Goal: Task Accomplishment & Management: Manage account settings

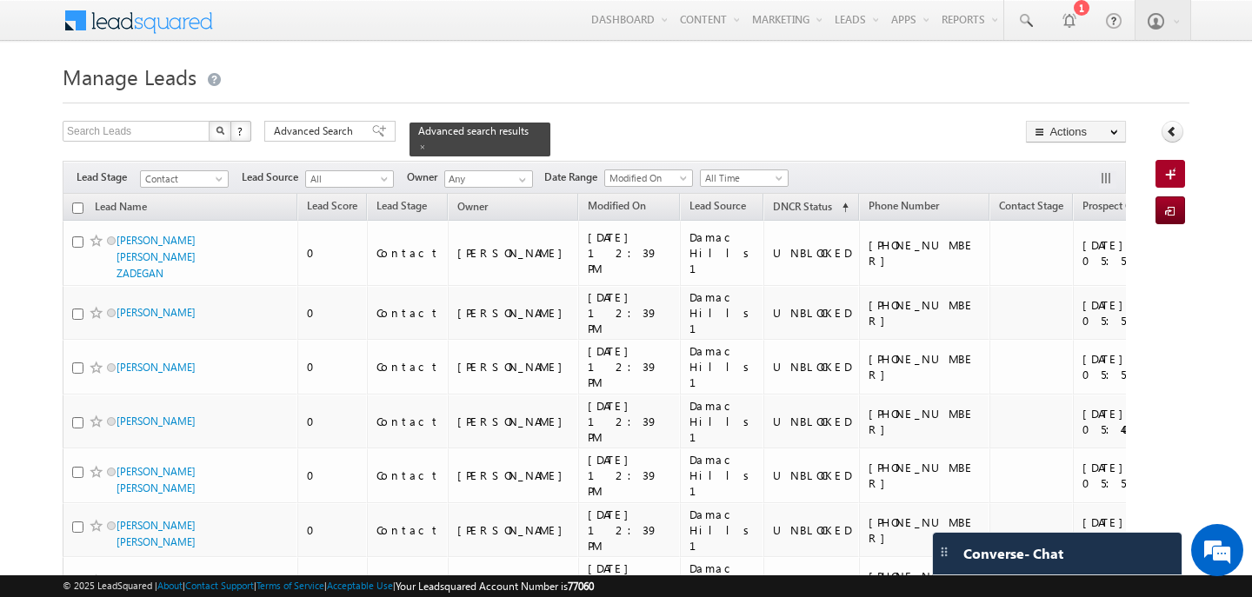
drag, startPoint x: 0, startPoint y: 0, endPoint x: 77, endPoint y: 211, distance: 225.0
click at [77, 211] on input "checkbox" at bounding box center [77, 208] width 11 height 11
checkbox input "true"
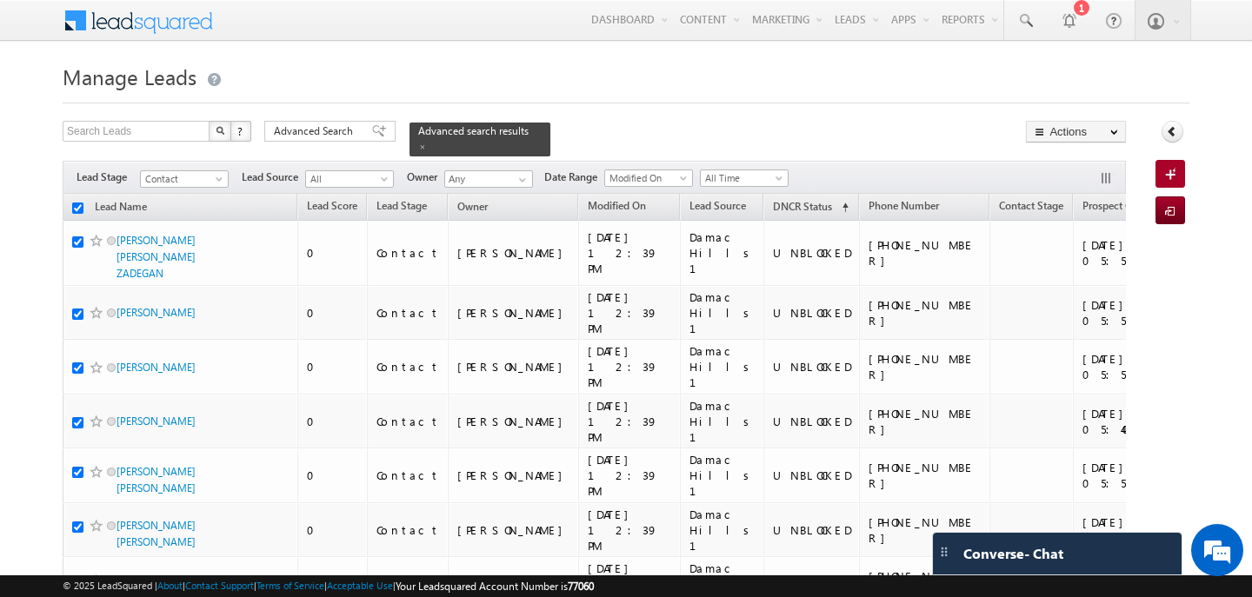
checkbox input "true"
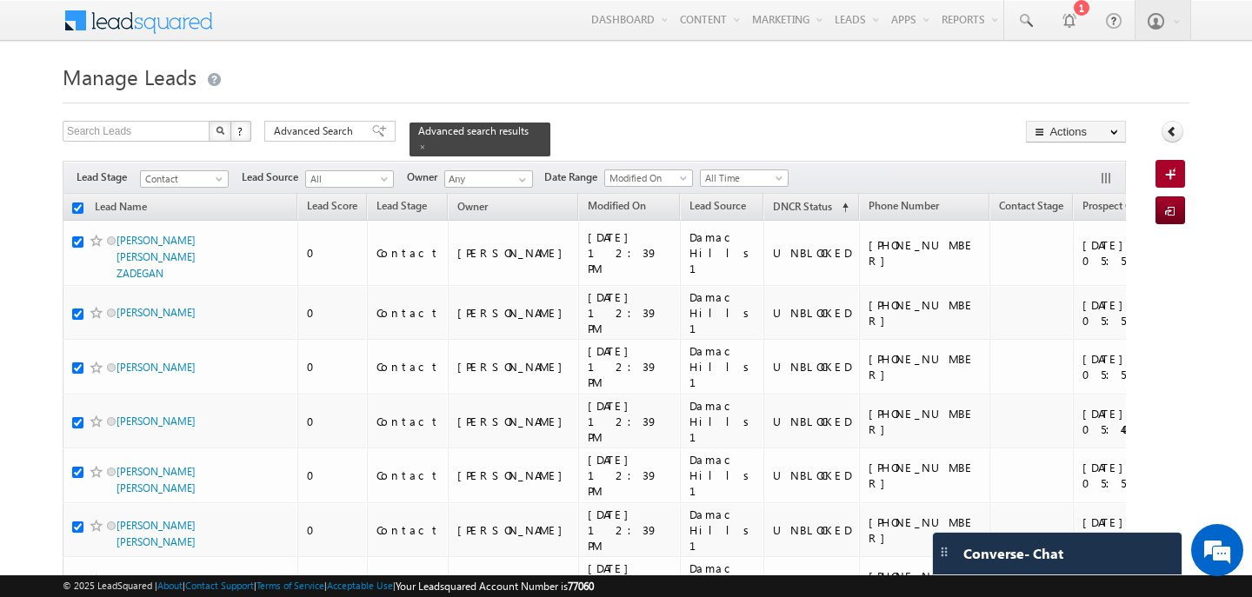
checkbox input "true"
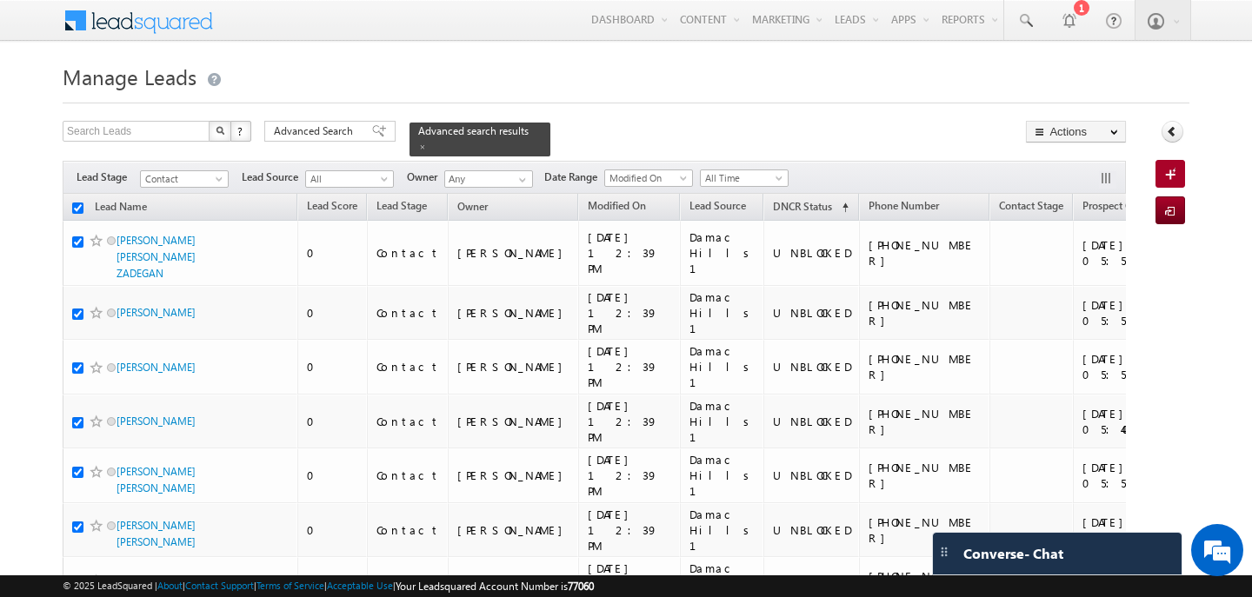
checkbox input "true"
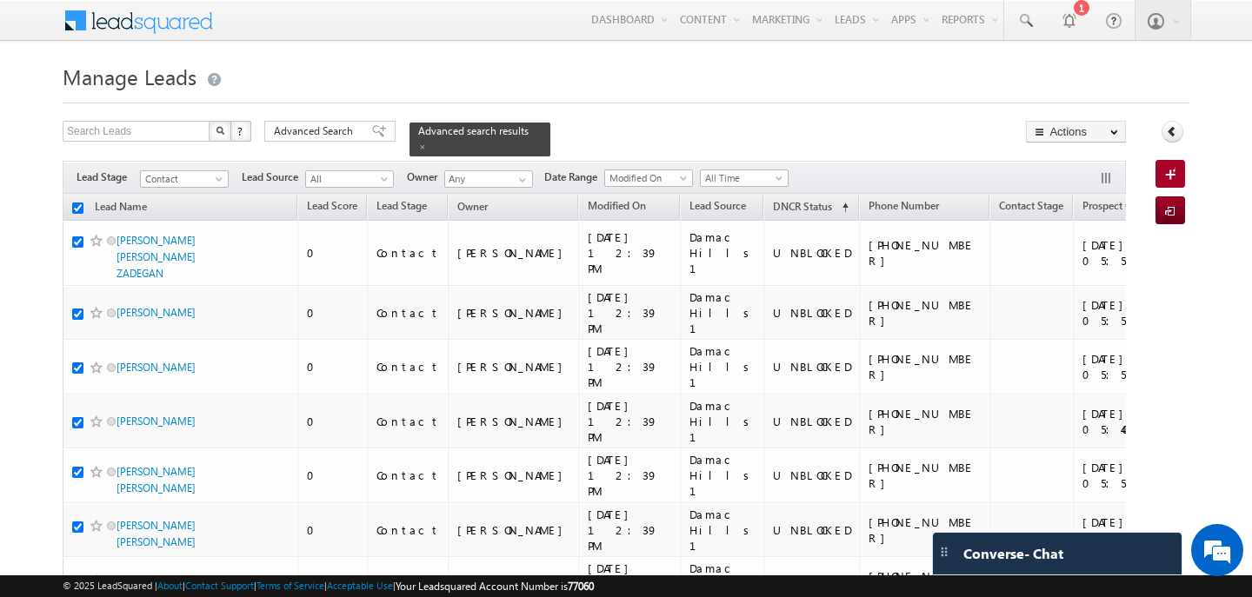
checkbox input "true"
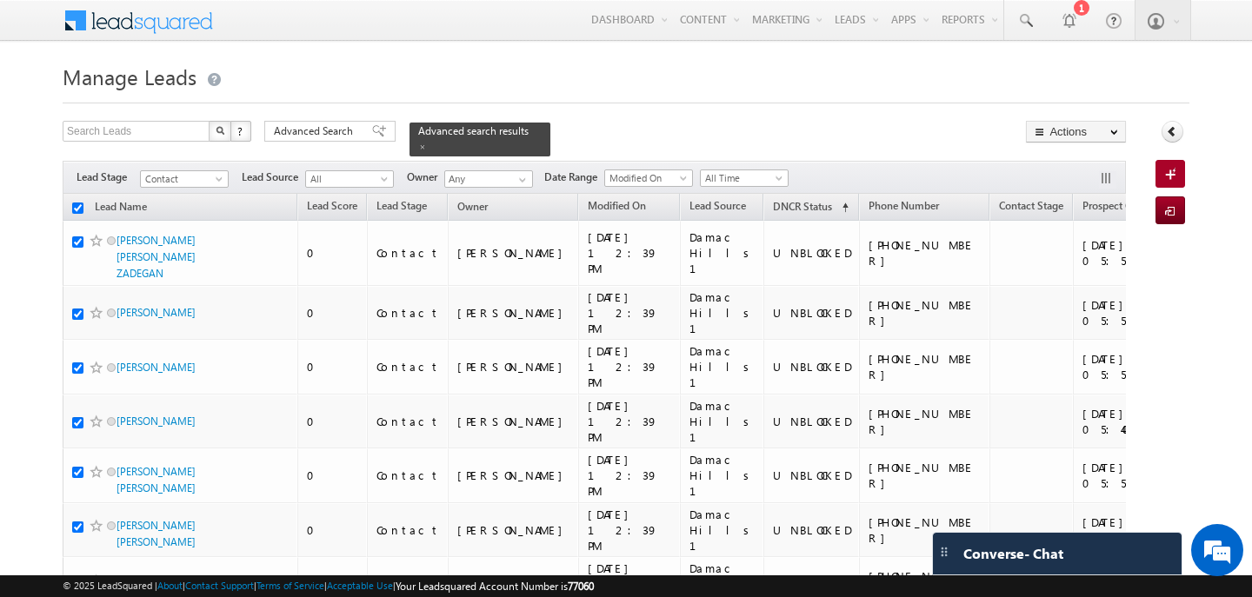
checkbox input "true"
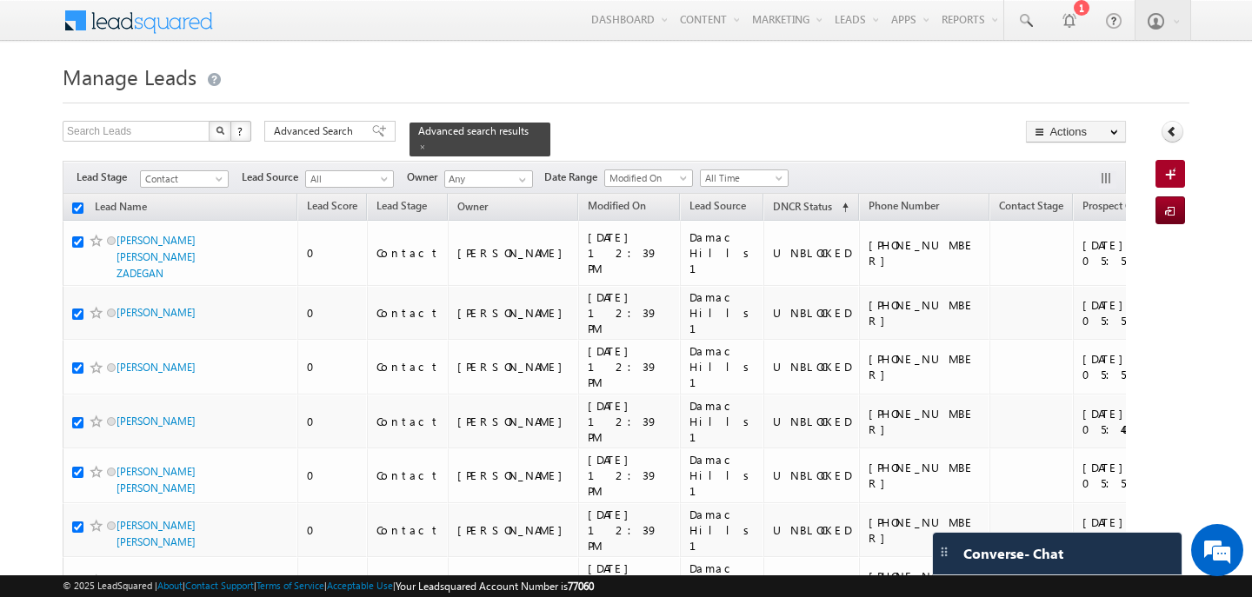
checkbox input "true"
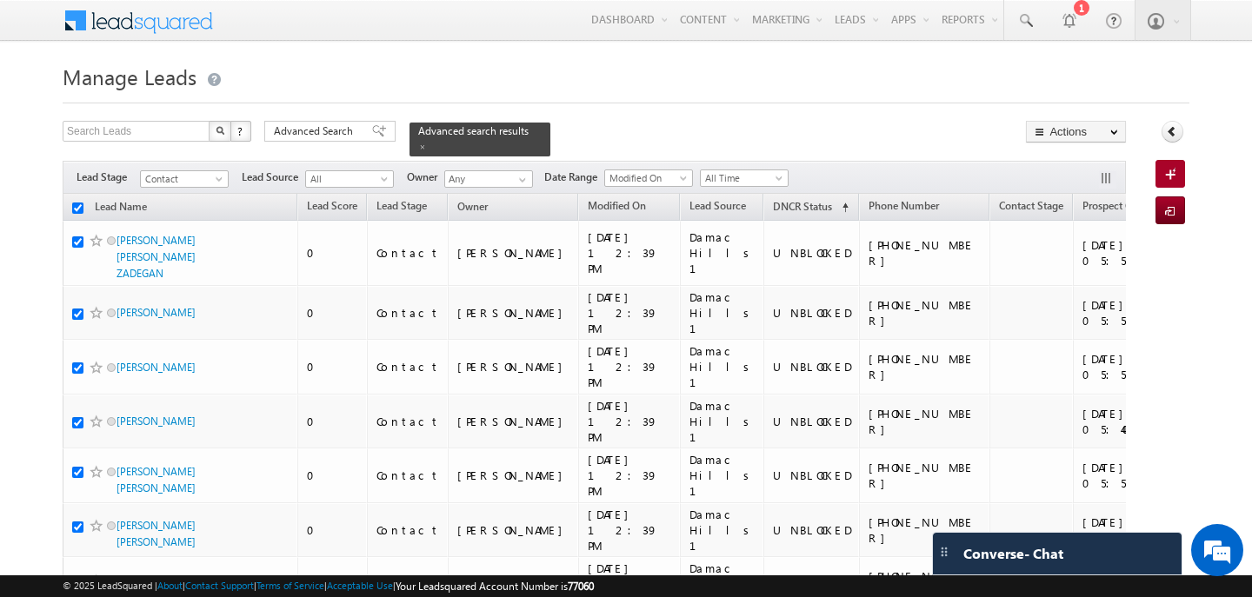
checkbox input "true"
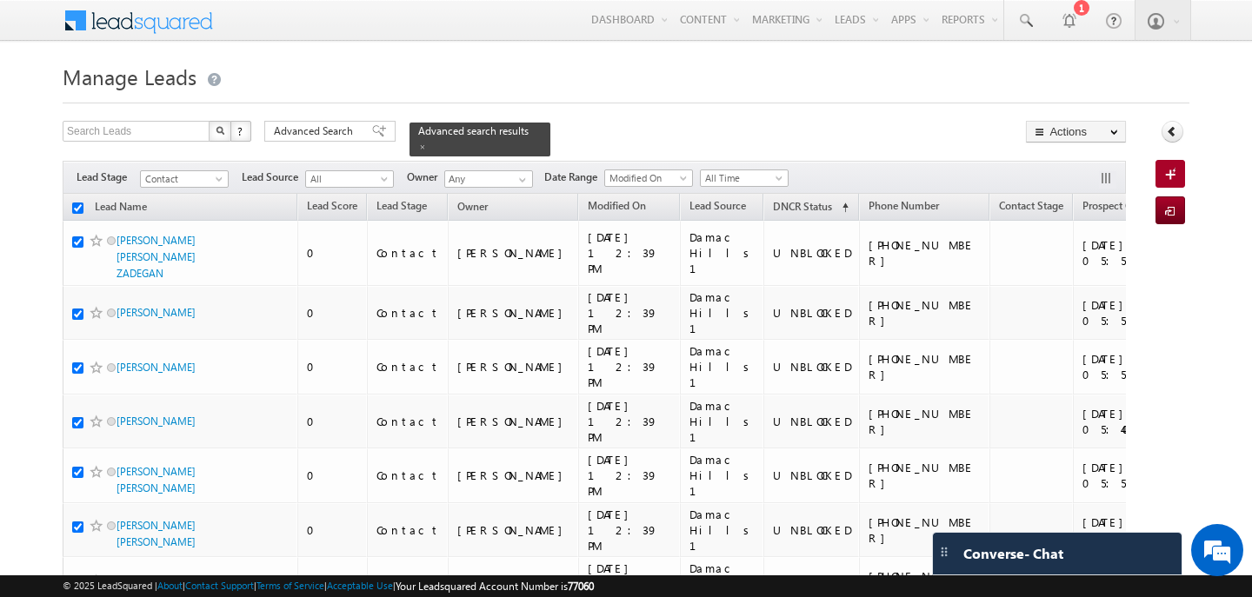
checkbox input "true"
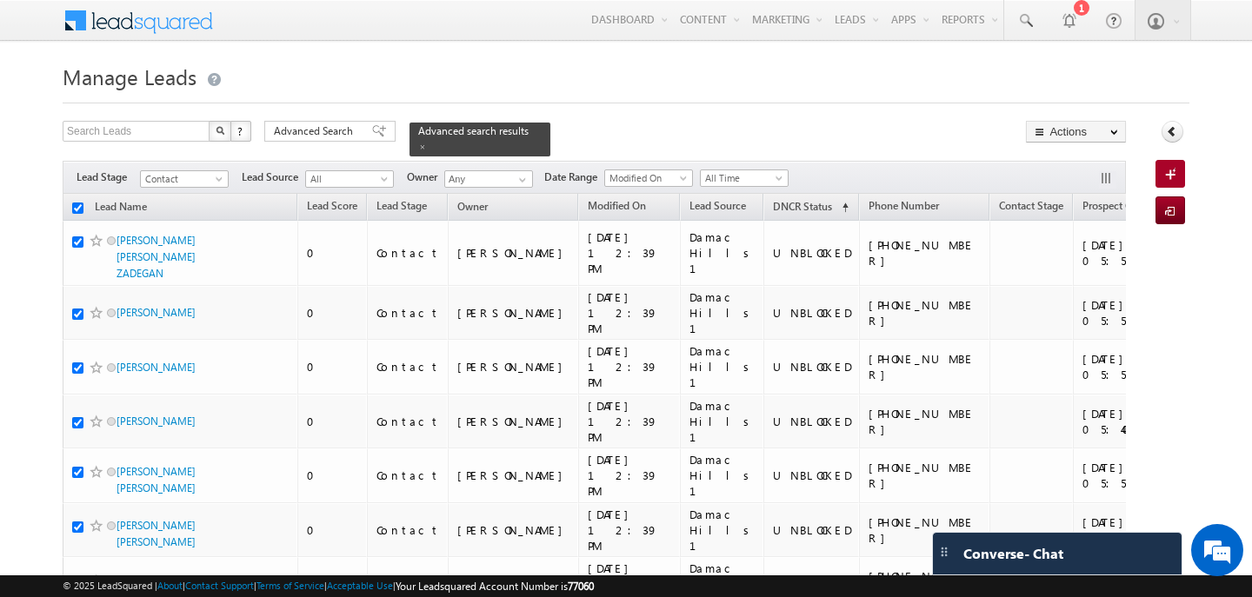
checkbox input "true"
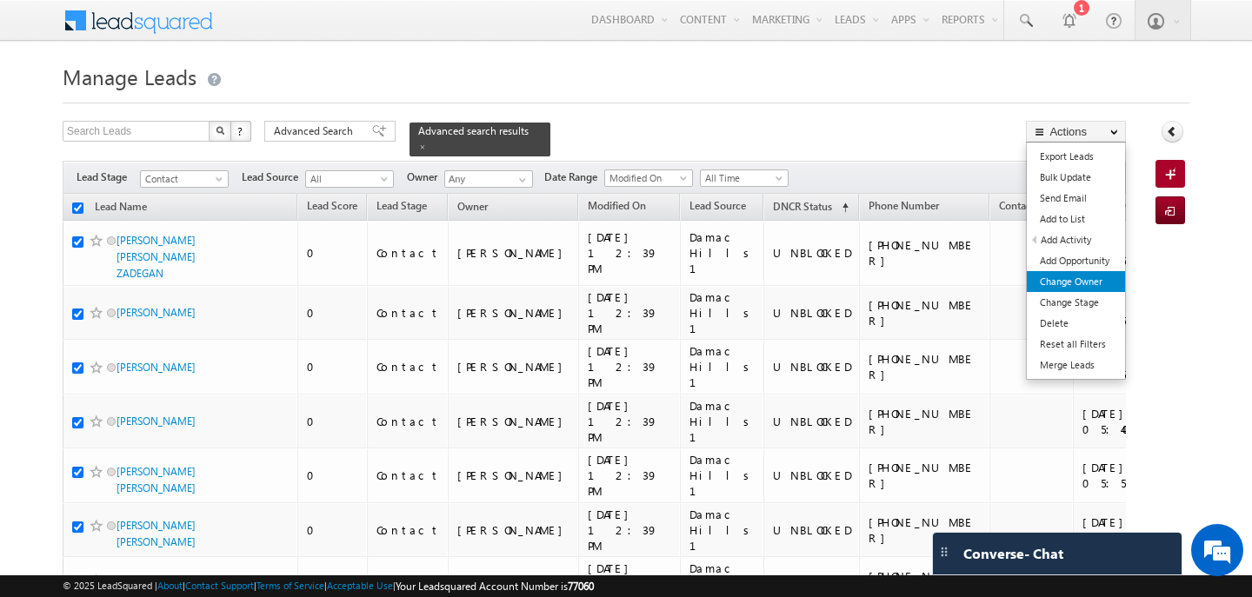
click at [1105, 282] on link "Change Owner" at bounding box center [1076, 281] width 98 height 21
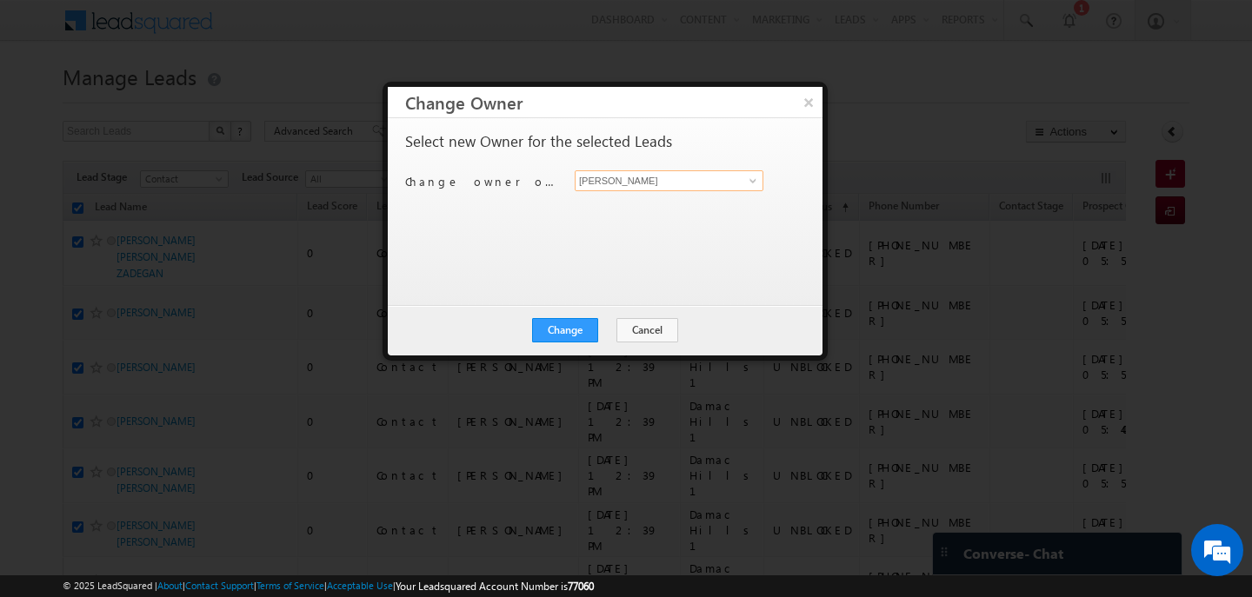
click at [628, 174] on input "[PERSON_NAME]" at bounding box center [669, 180] width 189 height 21
click at [601, 209] on span "[PERSON_NAME][EMAIL_ADDRESS][PERSON_NAME][DOMAIN_NAME]" at bounding box center [660, 214] width 157 height 13
type input "[PERSON_NAME]"
click at [590, 334] on button "Change" at bounding box center [565, 330] width 66 height 24
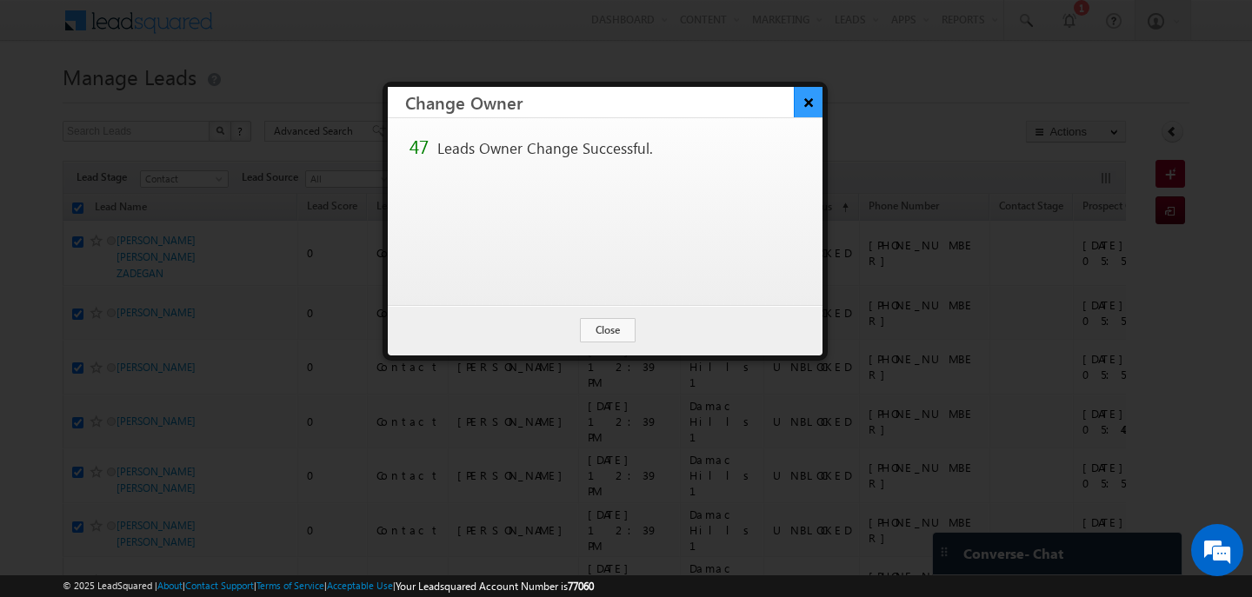
click at [806, 105] on button "×" at bounding box center [808, 102] width 29 height 30
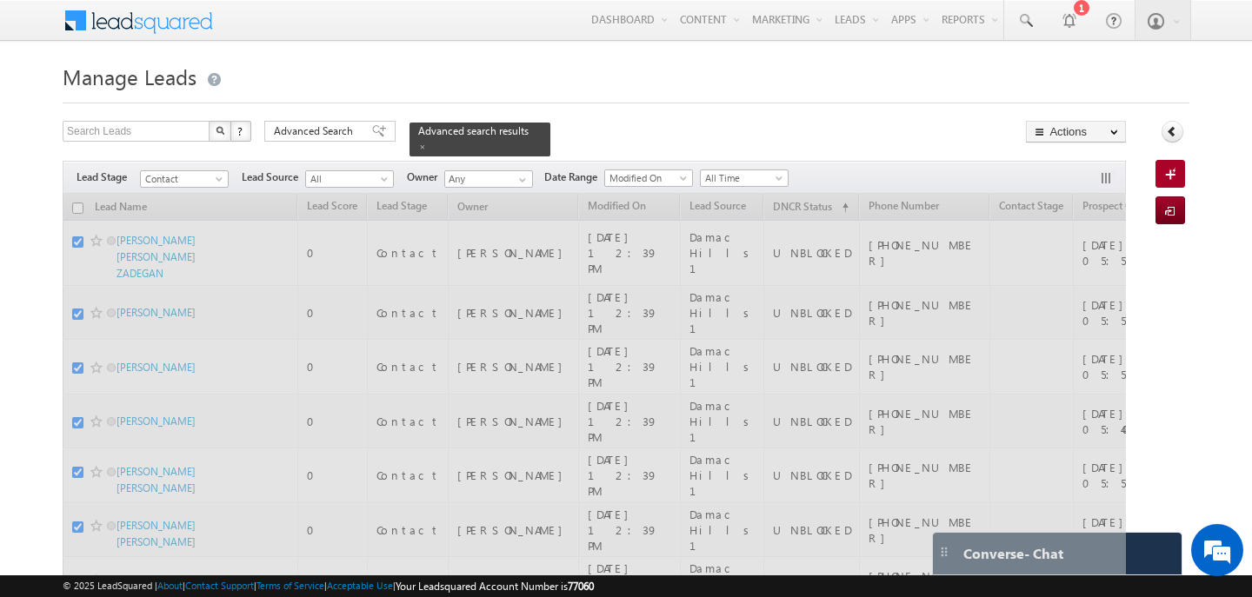
checkbox input "false"
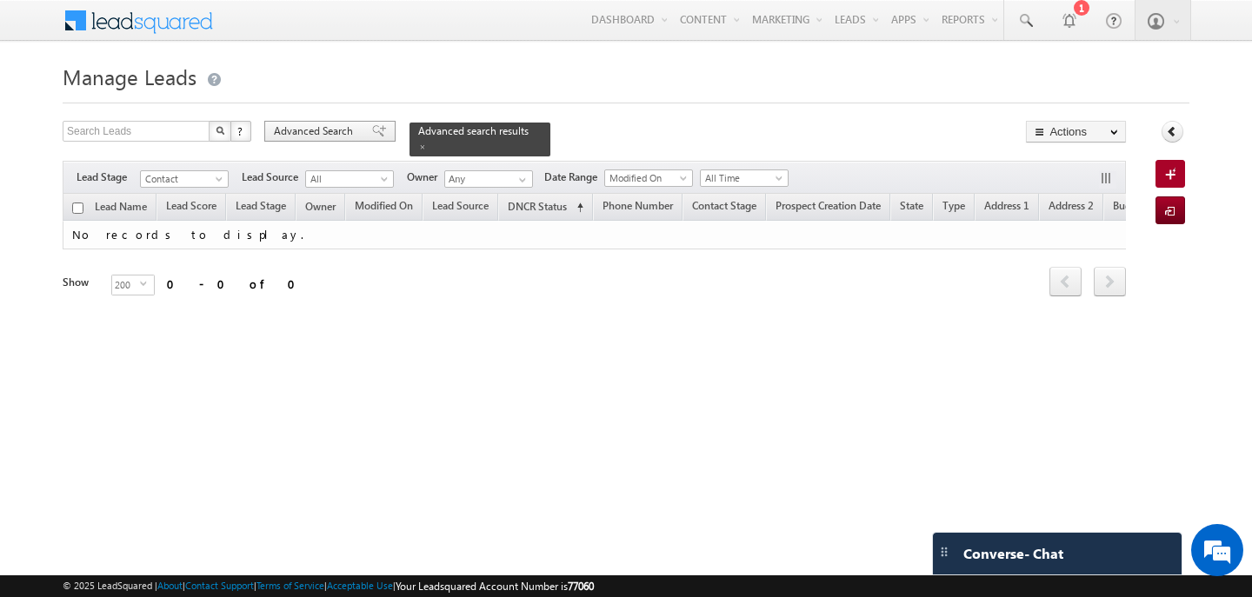
click at [372, 130] on span at bounding box center [379, 131] width 14 height 12
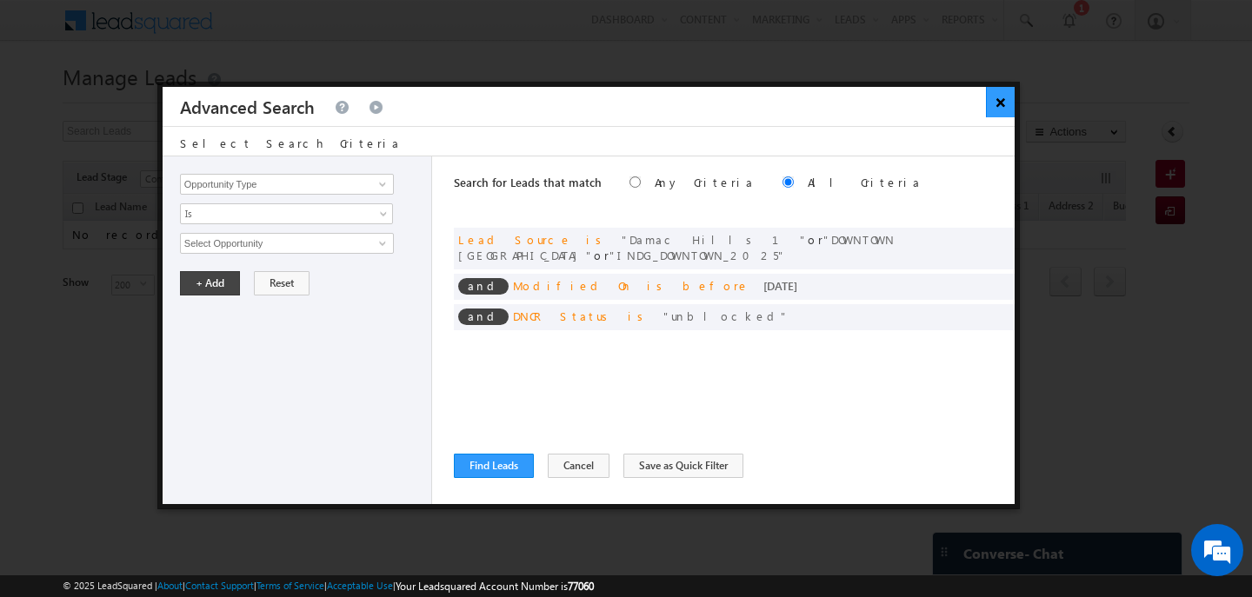
click at [994, 99] on button "×" at bounding box center [1000, 102] width 29 height 30
